Goal: Find specific page/section: Find specific page/section

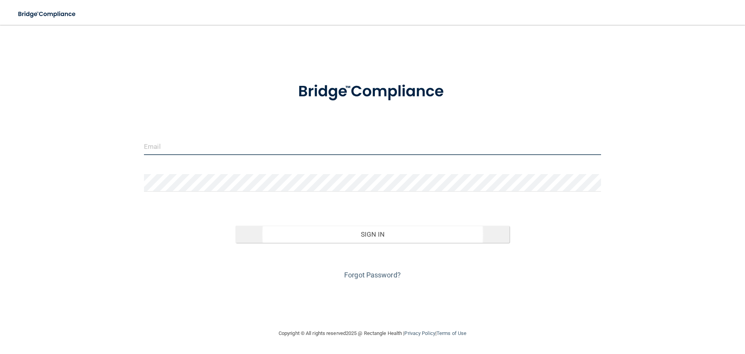
type input "[PERSON_NAME][EMAIL_ADDRESS][PERSON_NAME][DOMAIN_NAME]"
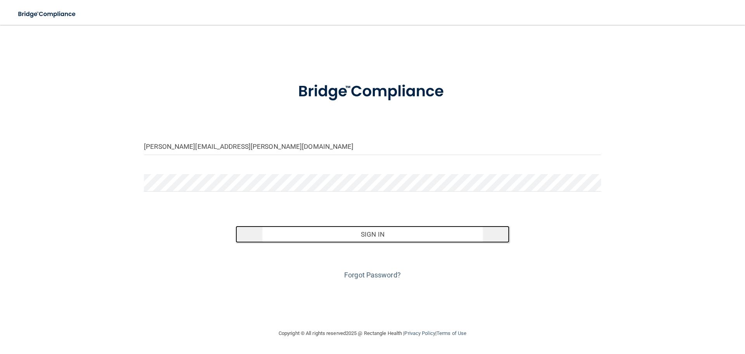
click at [370, 229] on button "Sign In" at bounding box center [373, 234] width 274 height 17
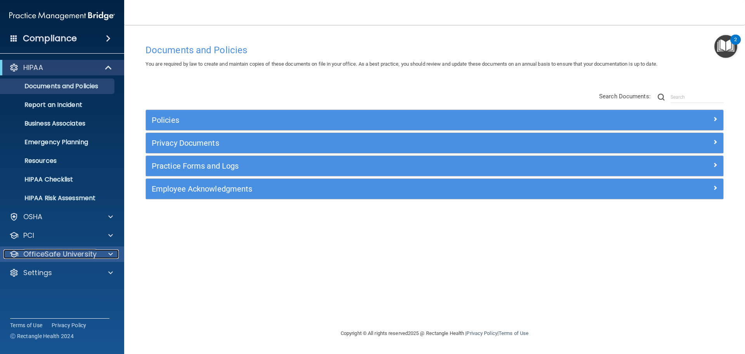
click at [78, 256] on p "OfficeSafe University" at bounding box center [59, 253] width 73 height 9
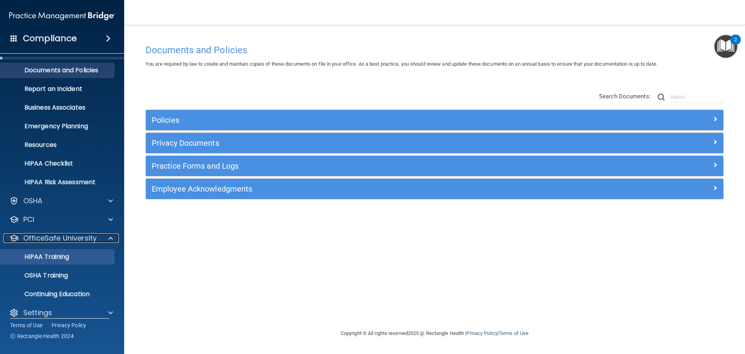
scroll to position [24, 0]
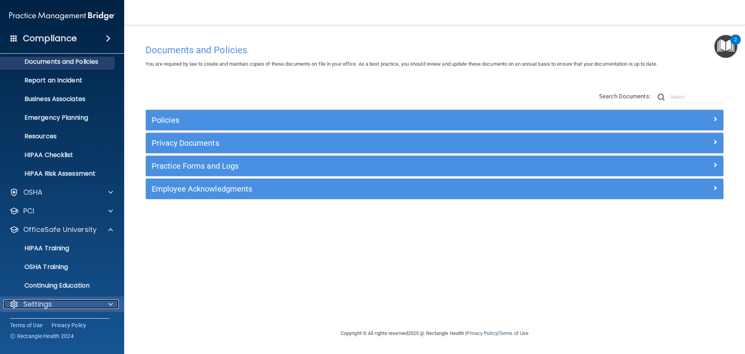
click at [58, 302] on div "Settings" at bounding box center [51, 303] width 96 height 9
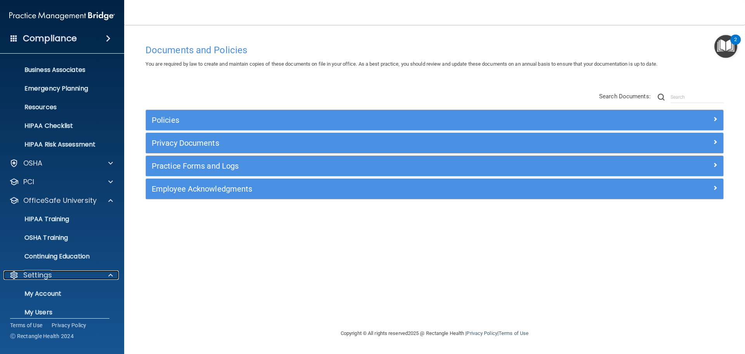
scroll to position [93, 0]
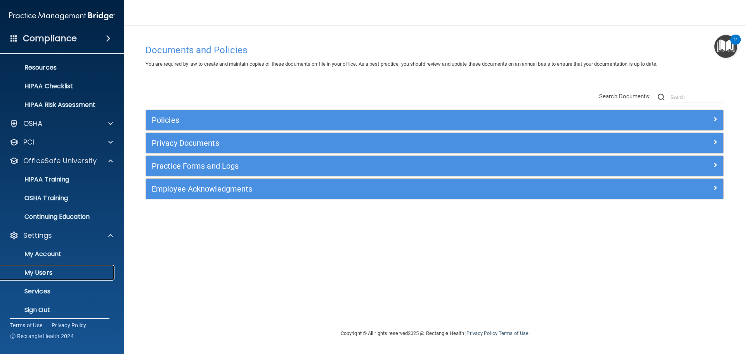
click at [36, 269] on p "My Users" at bounding box center [58, 273] width 106 height 8
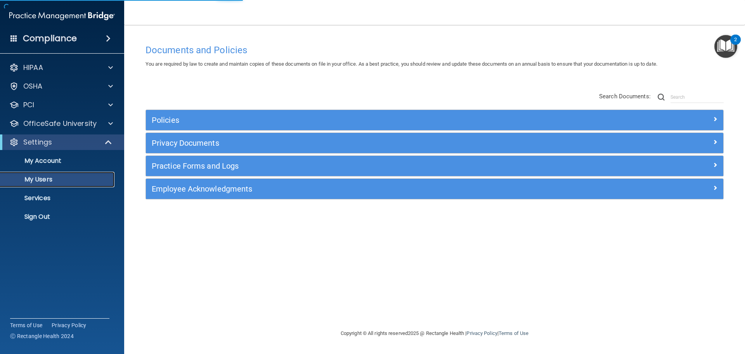
select select "20"
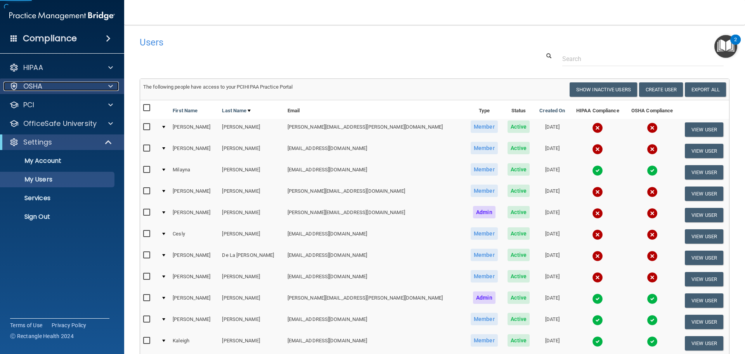
click at [46, 85] on div "OSHA" at bounding box center [51, 86] width 96 height 9
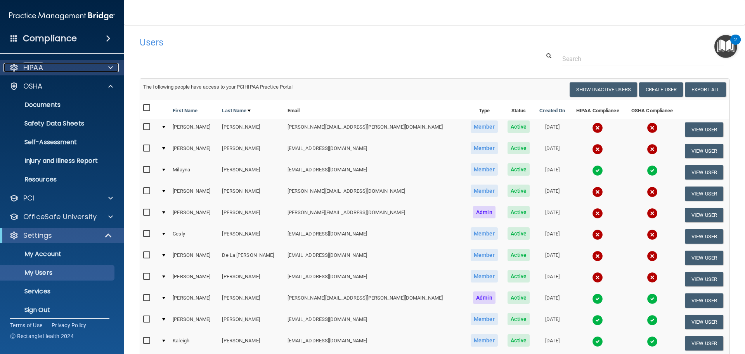
click at [56, 68] on div "HIPAA" at bounding box center [51, 67] width 96 height 9
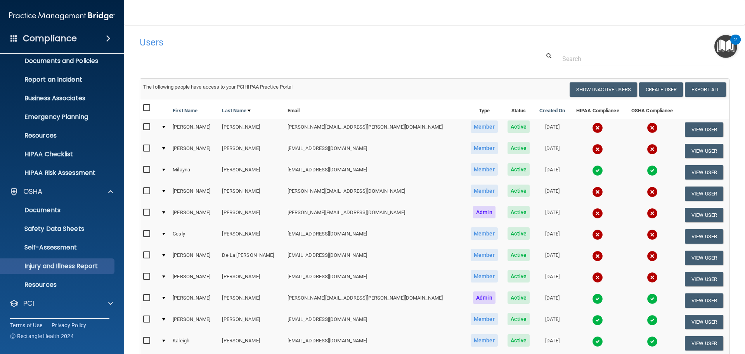
scroll to position [39, 0]
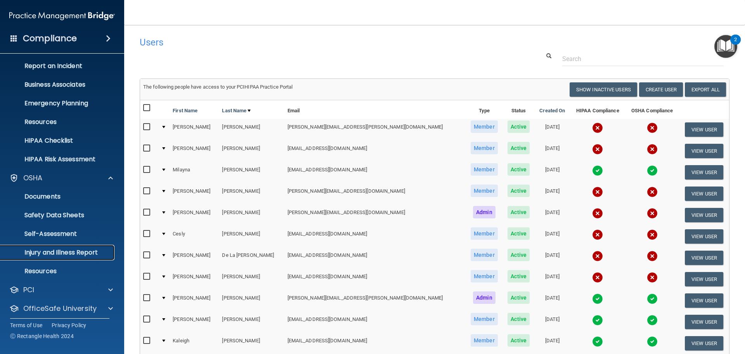
click at [72, 247] on link "Injury and Illness Report" at bounding box center [53, 253] width 122 height 16
